Goal: Check status: Check status

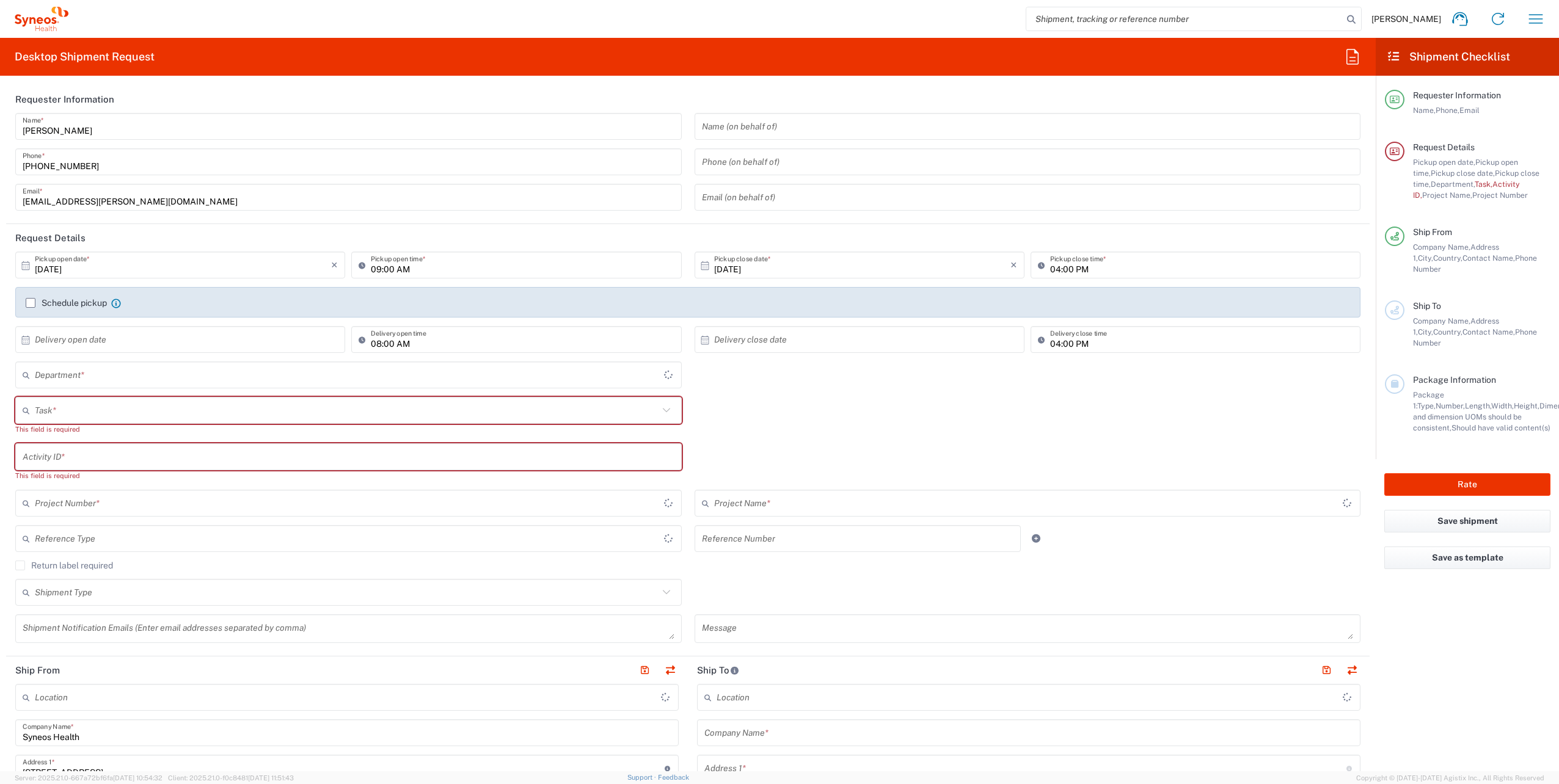
type input "Województwo Małopolskie"
type input "4510"
type input "[GEOGRAPHIC_DATA]"
click at [1529, 20] on icon "button" at bounding box center [1536, 19] width 20 height 20
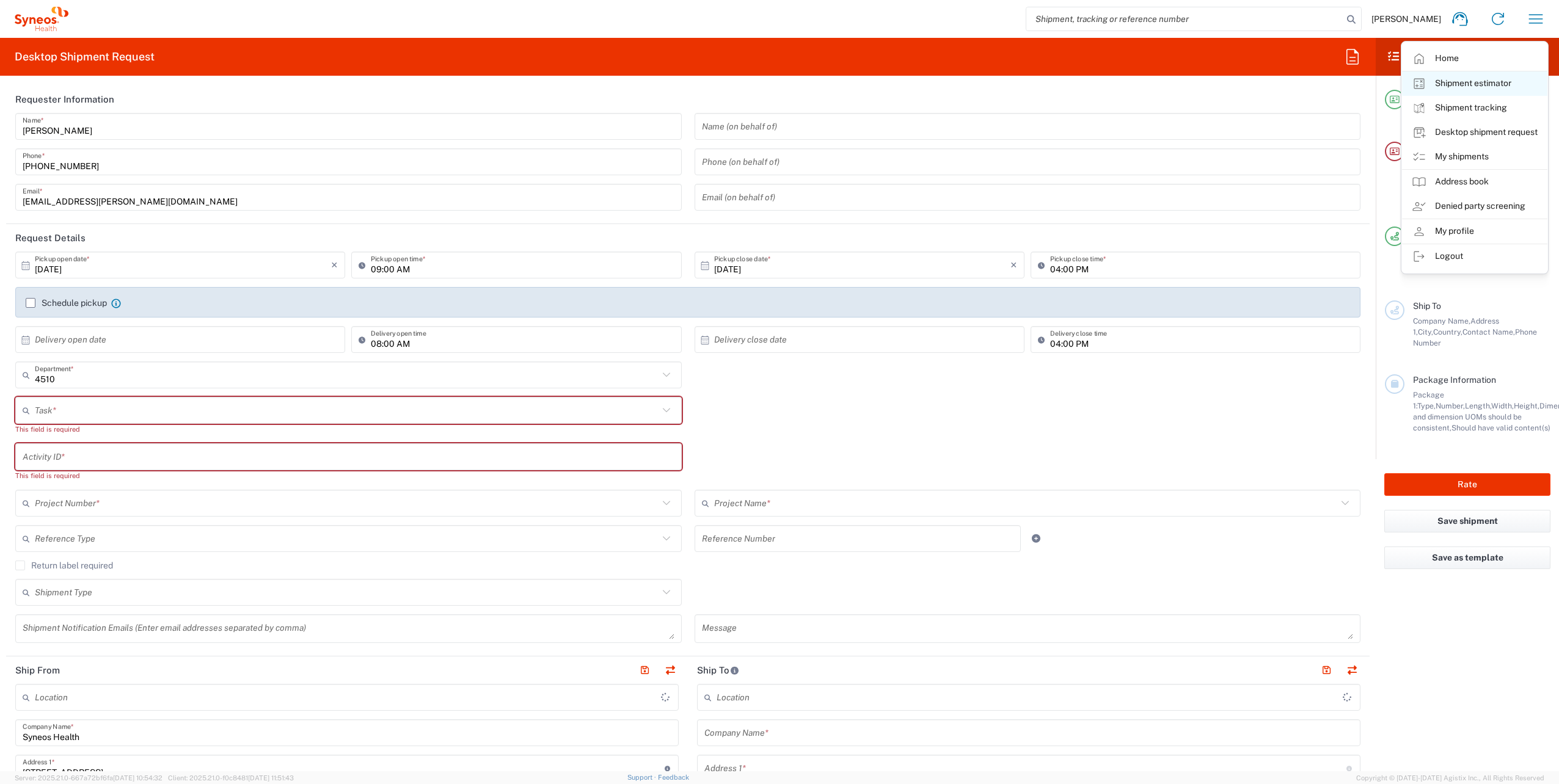
type input "Syneos Health Poland sp. z.o.o"
click at [1468, 161] on link "My shipments" at bounding box center [1475, 156] width 145 height 24
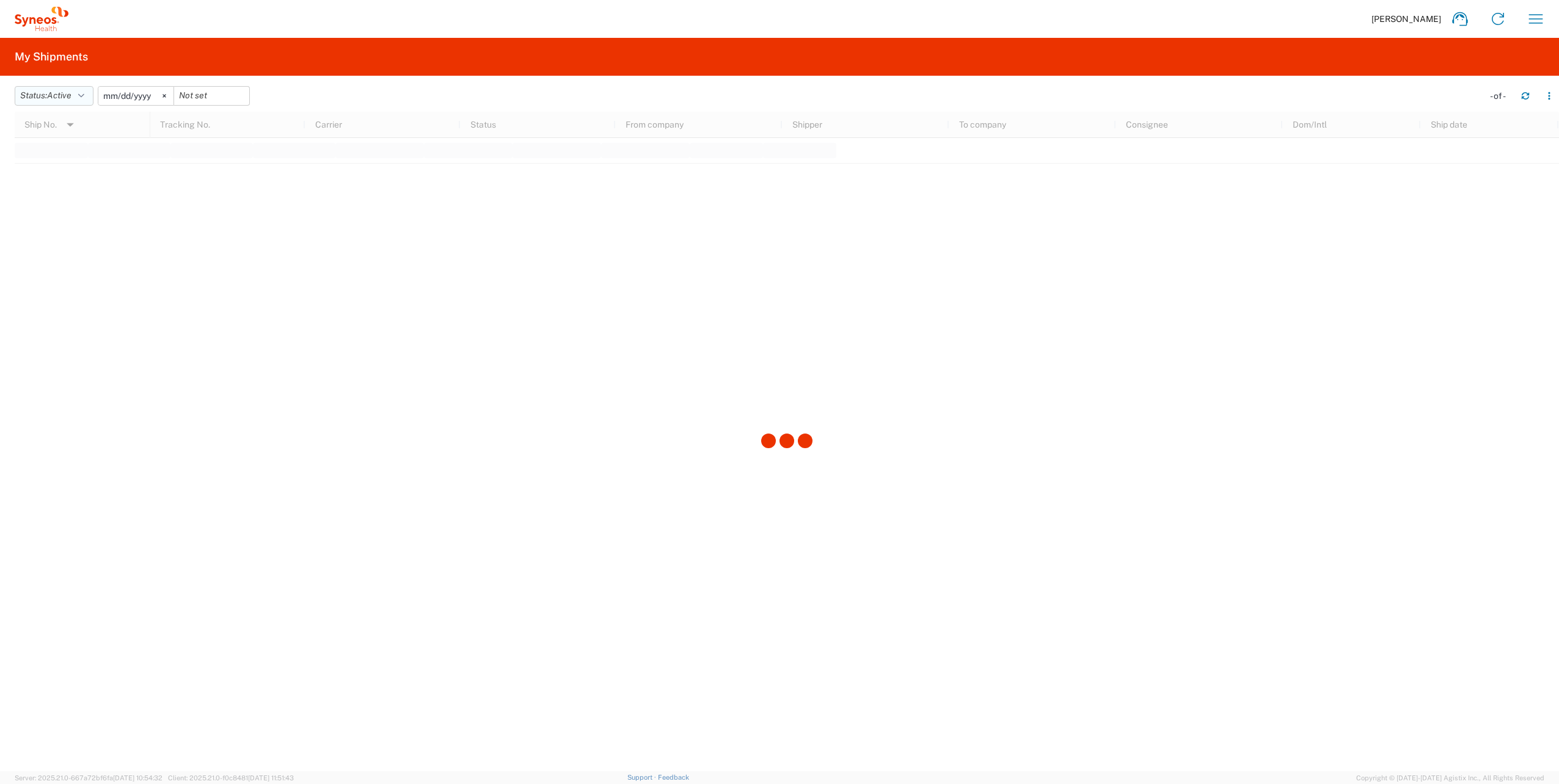
click at [84, 97] on icon "button" at bounding box center [81, 95] width 6 height 9
click at [77, 162] on span "All" at bounding box center [87, 160] width 142 height 19
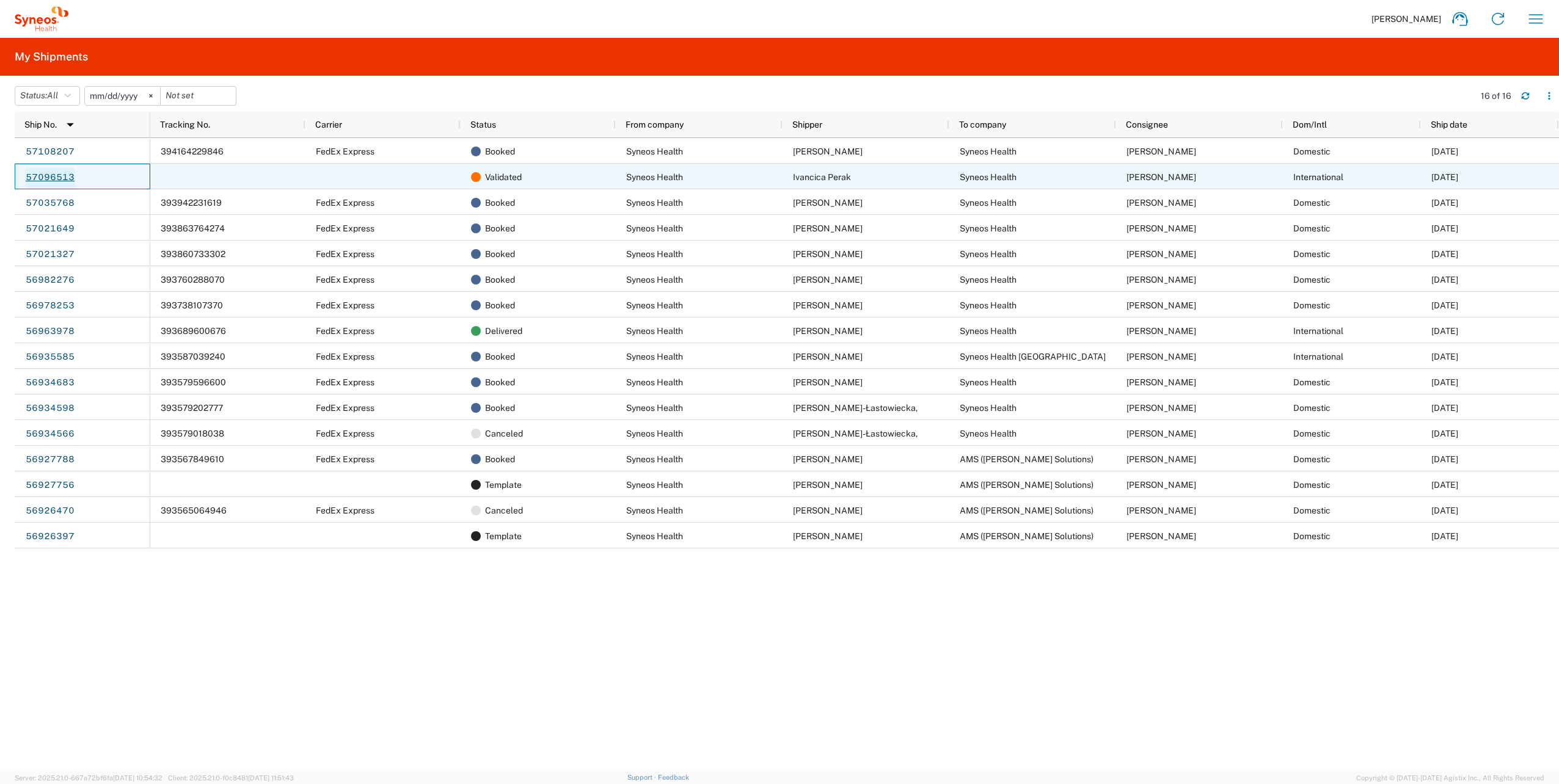
click at [60, 178] on link "57096513" at bounding box center [50, 177] width 50 height 20
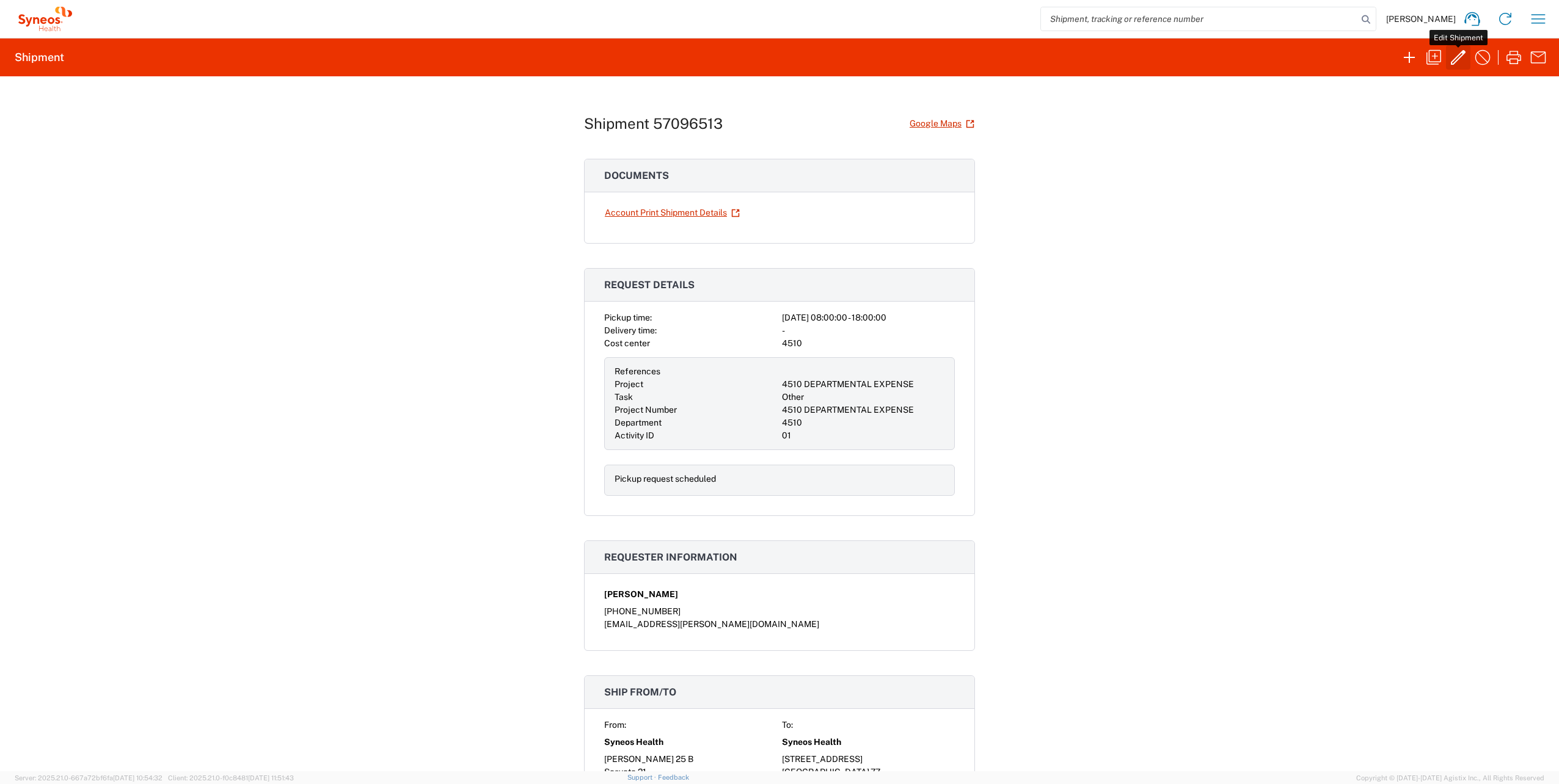
click at [1457, 57] on icon "button" at bounding box center [1458, 57] width 15 height 15
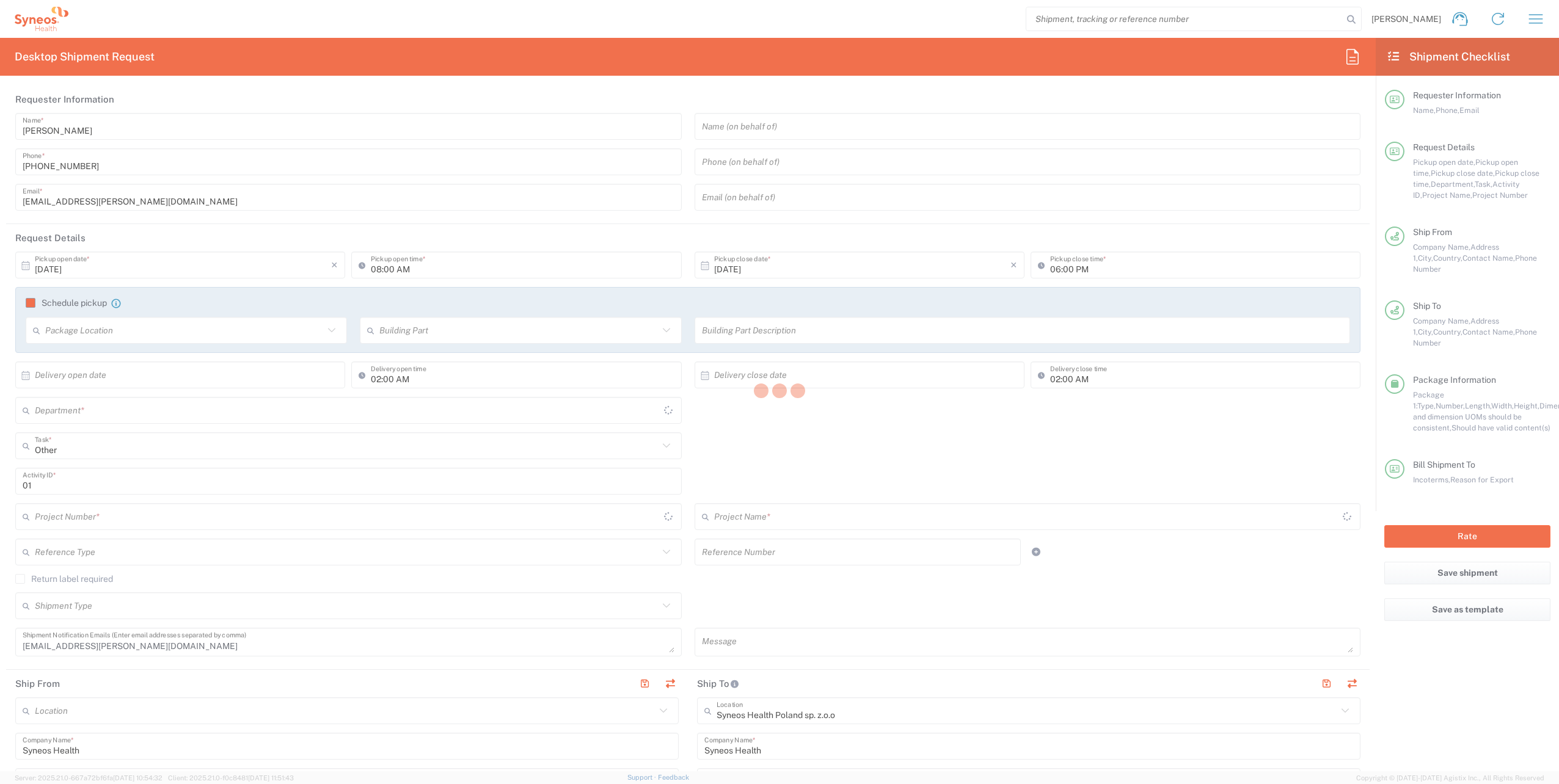
type input "Województwo Małopolskie"
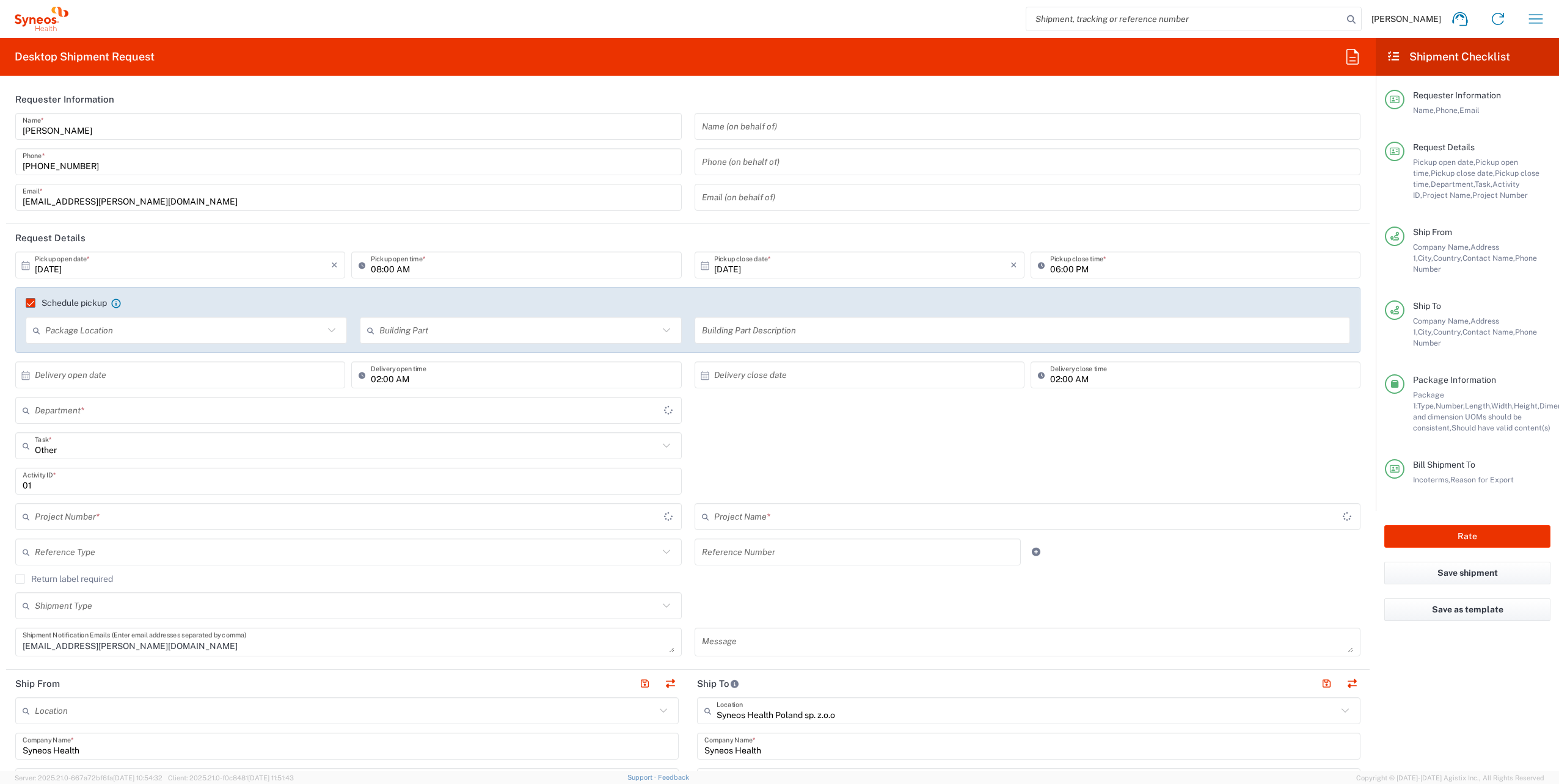
type input "Your Packaging"
type input "4510"
type input "4510 DEPARTMENTAL EXPENSE"
type input "Grad [GEOGRAPHIC_DATA]"
type input "4510 DEPARTMENTAL EXPENSE"
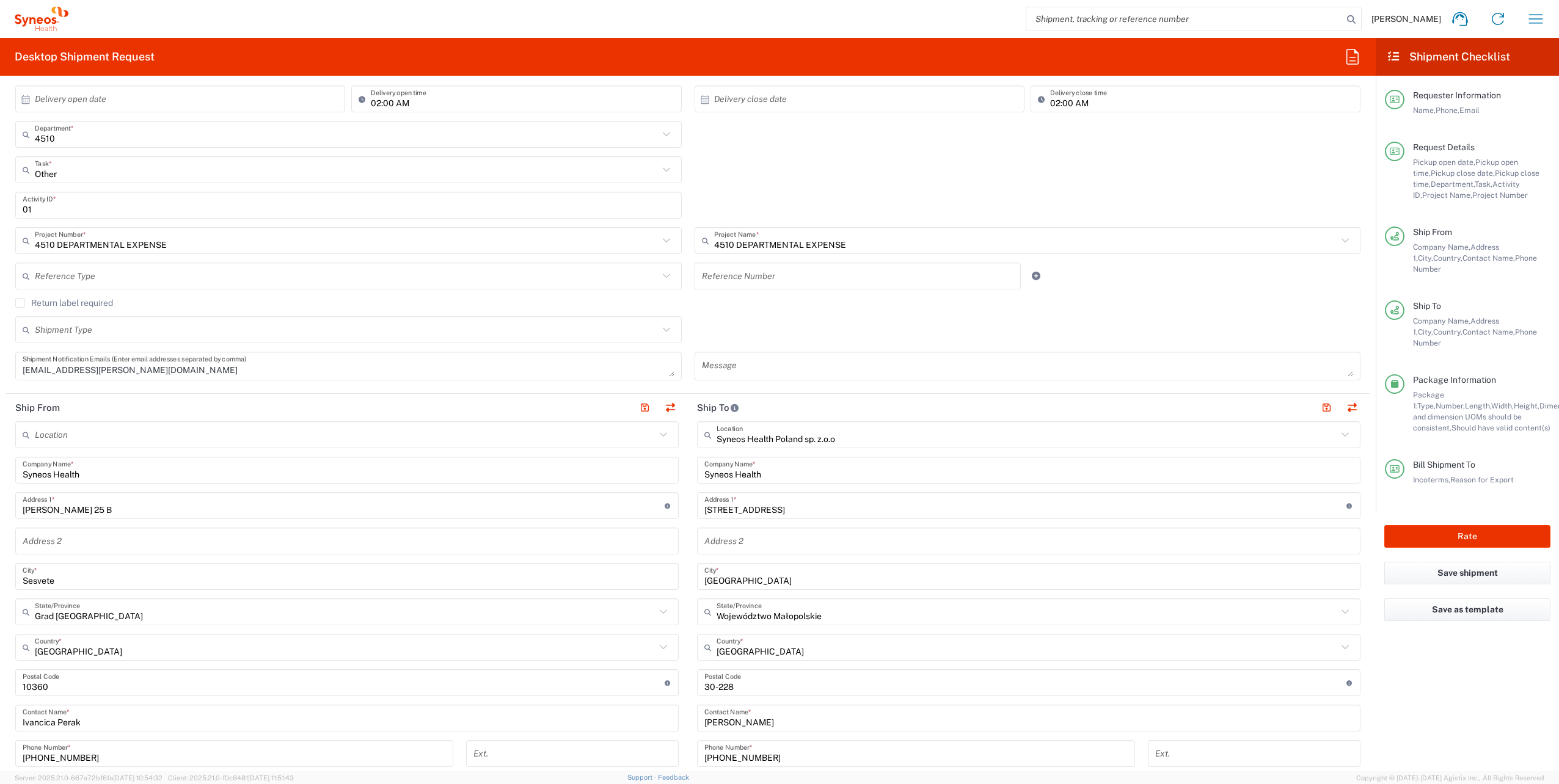
scroll to position [305, 0]
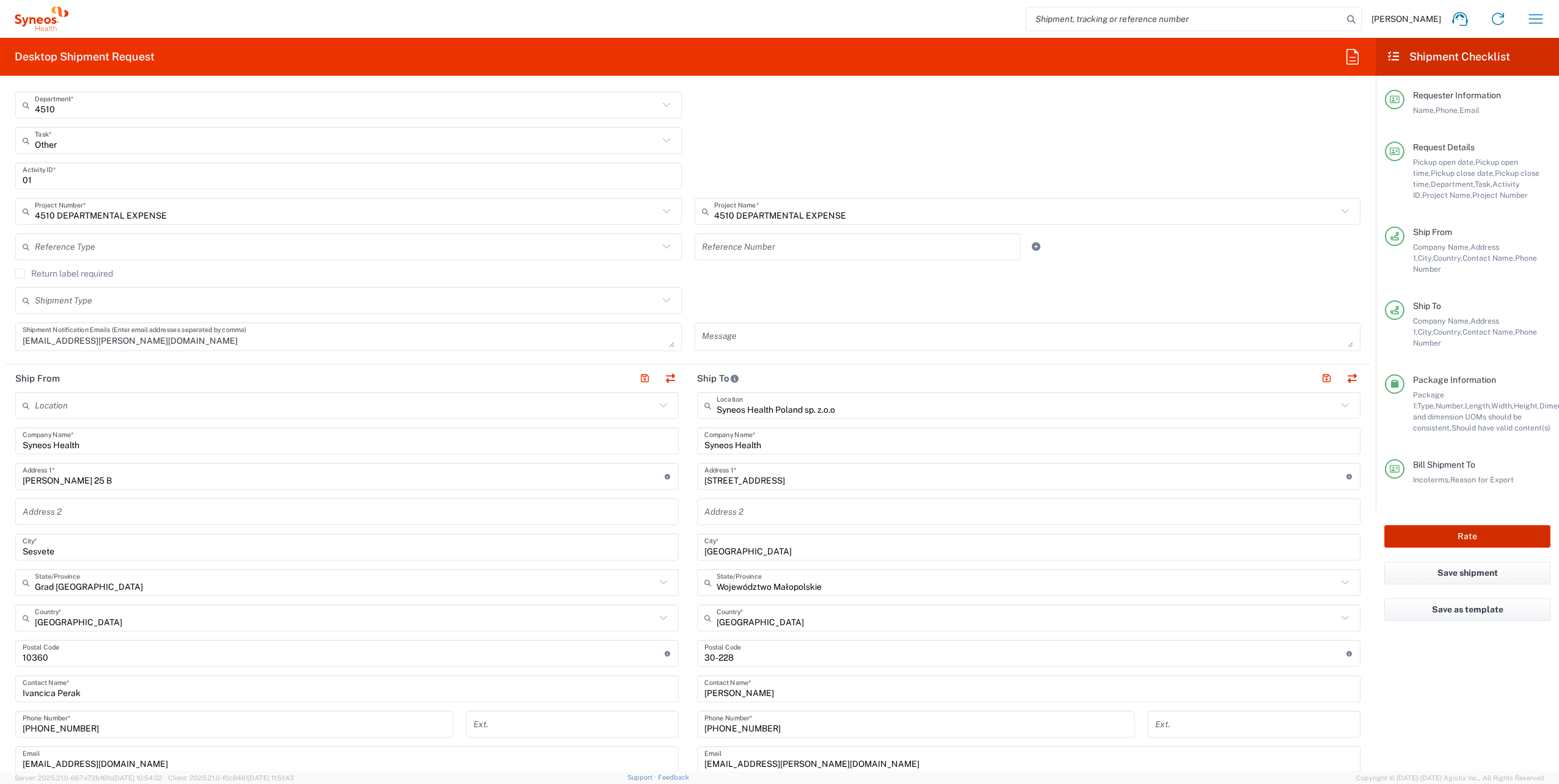
click at [1457, 526] on button "Rate" at bounding box center [1467, 536] width 166 height 23
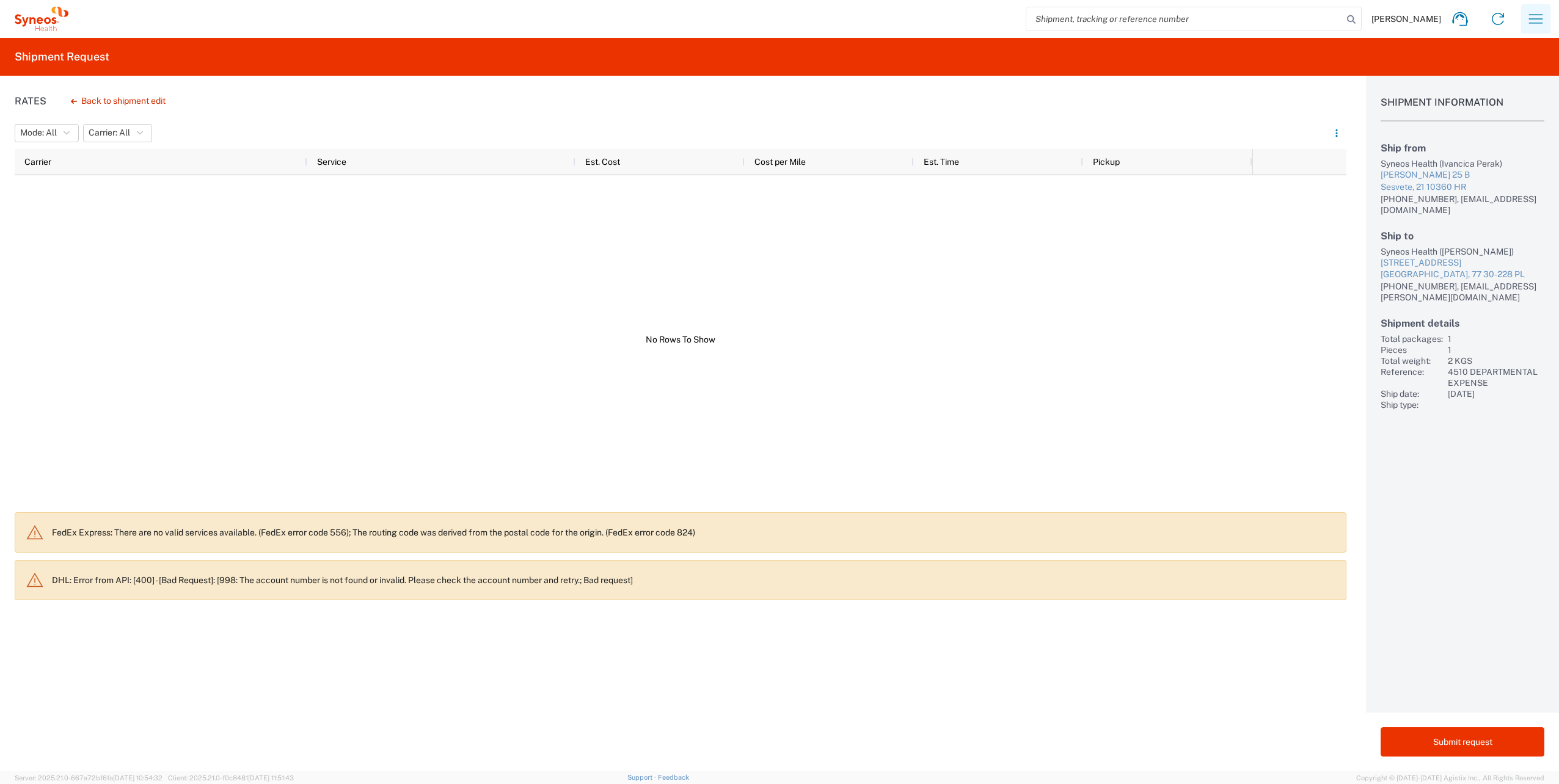
click at [1543, 29] on button "button" at bounding box center [1536, 19] width 30 height 30
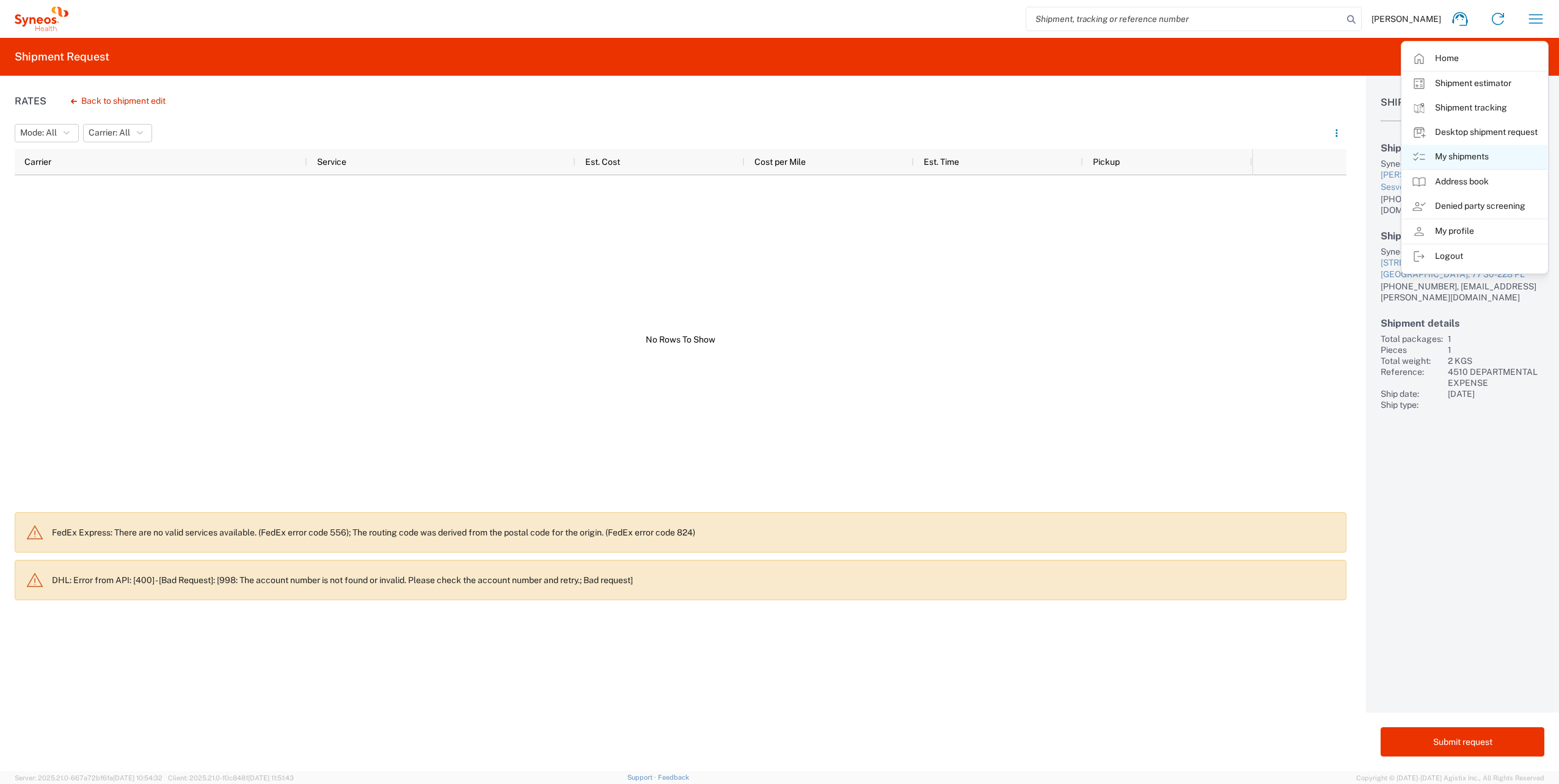
click at [1472, 150] on link "My shipments" at bounding box center [1475, 156] width 145 height 24
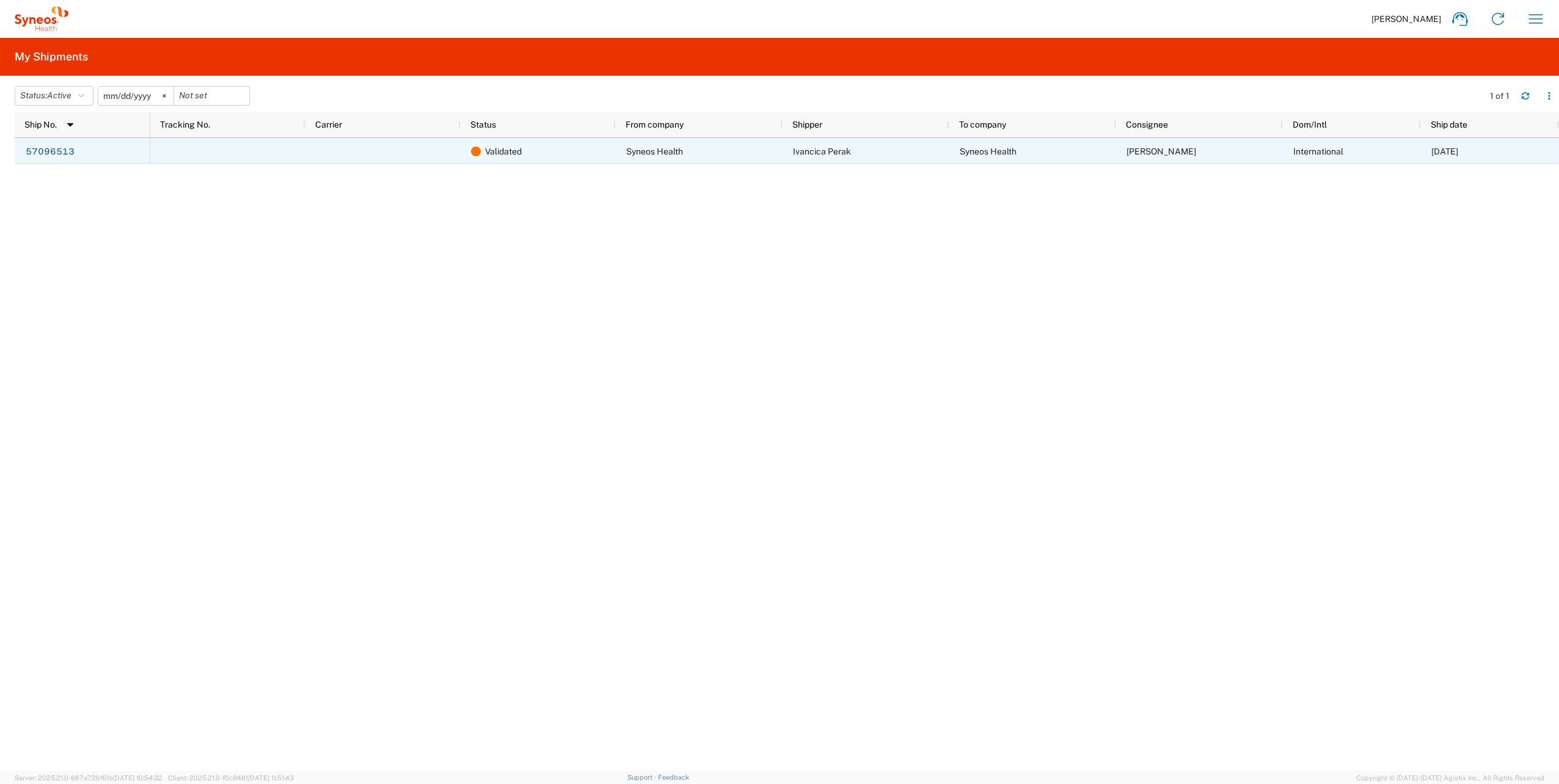
drag, startPoint x: 14, startPoint y: 151, endPoint x: 80, endPoint y: 154, distance: 66.1
click at [77, 154] on agx-table-manager "Status: Active Active All Approved Booked Canceled Delivered Denied New On Hold…" at bounding box center [780, 423] width 1559 height 696
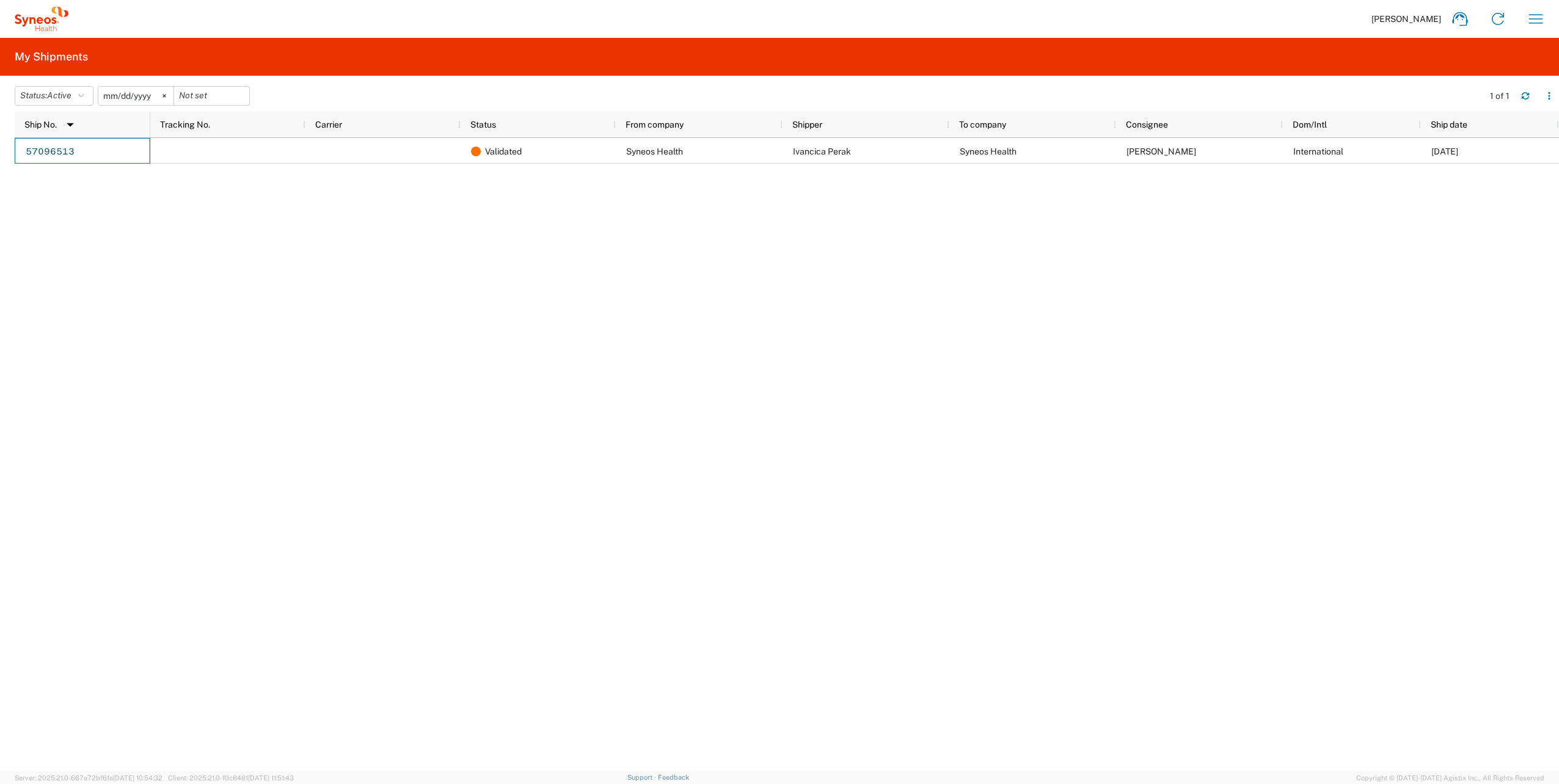
drag, startPoint x: 84, startPoint y: 154, endPoint x: 102, endPoint y: 251, distance: 98.7
click at [62, 271] on div "57096513 Validated Syneos Health Ivancica Perak Syneos Health [PERSON_NAME] Int…" at bounding box center [787, 454] width 1544 height 633
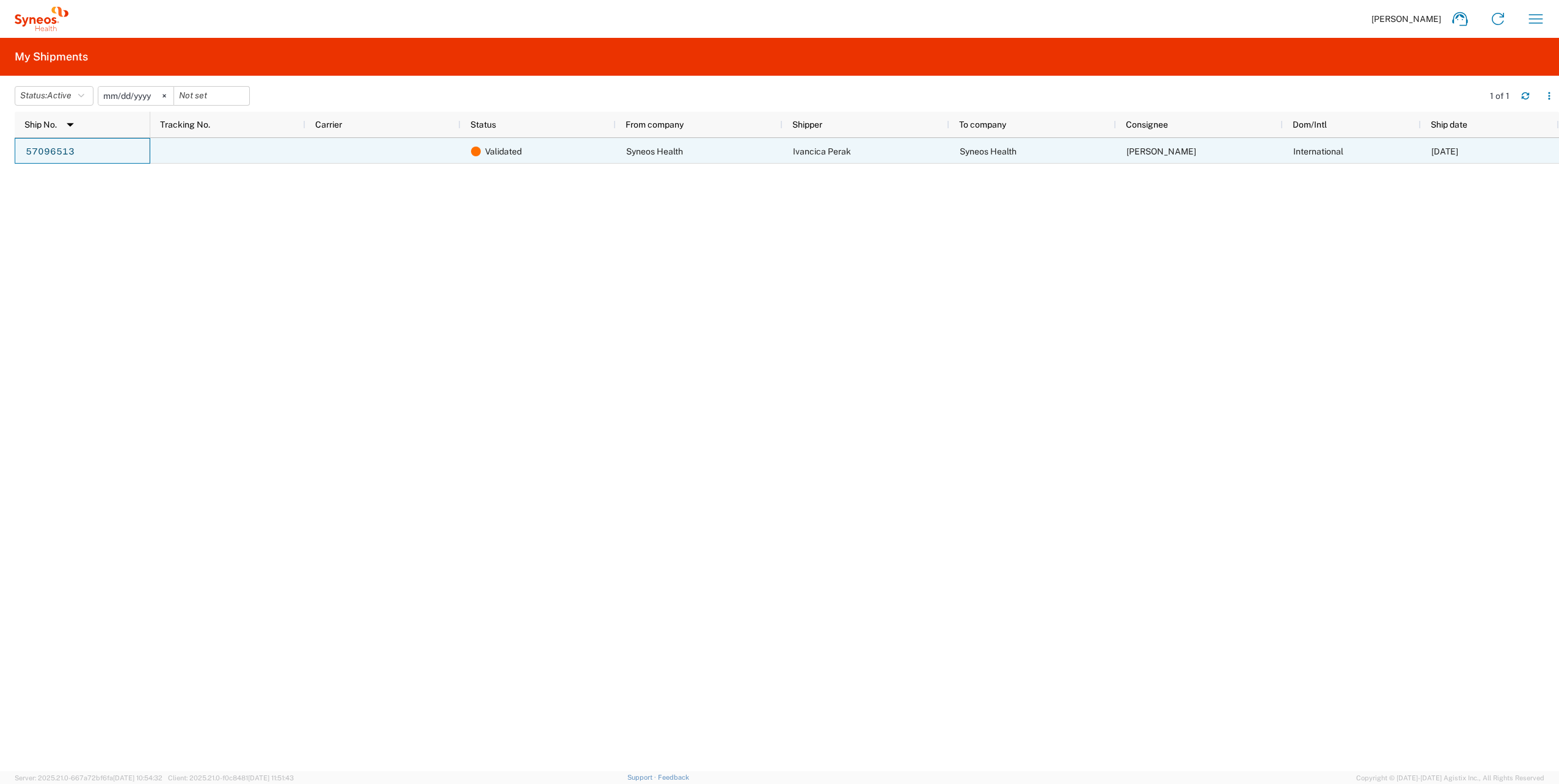
click at [76, 155] on div "57096513" at bounding box center [83, 151] width 136 height 26
click at [59, 159] on link "57096513" at bounding box center [50, 151] width 50 height 20
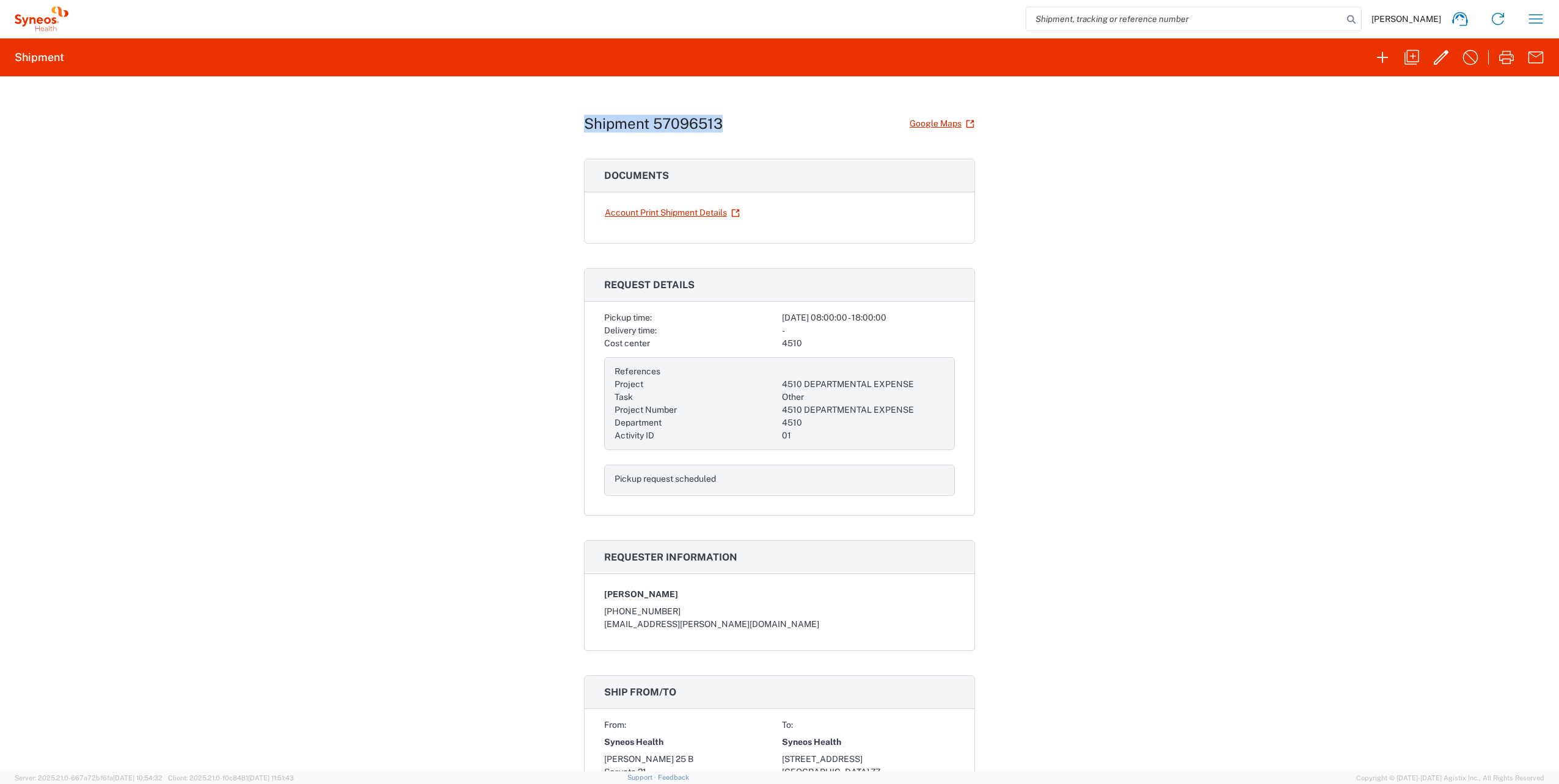
drag, startPoint x: 576, startPoint y: 114, endPoint x: 730, endPoint y: 123, distance: 154.3
click at [730, 123] on div "Shipment 57096513 Google Maps Documents Account Print Shipment Details Request …" at bounding box center [780, 424] width 1559 height 695
copy h1 "Shipment 57096513"
